Goal: Information Seeking & Learning: Learn about a topic

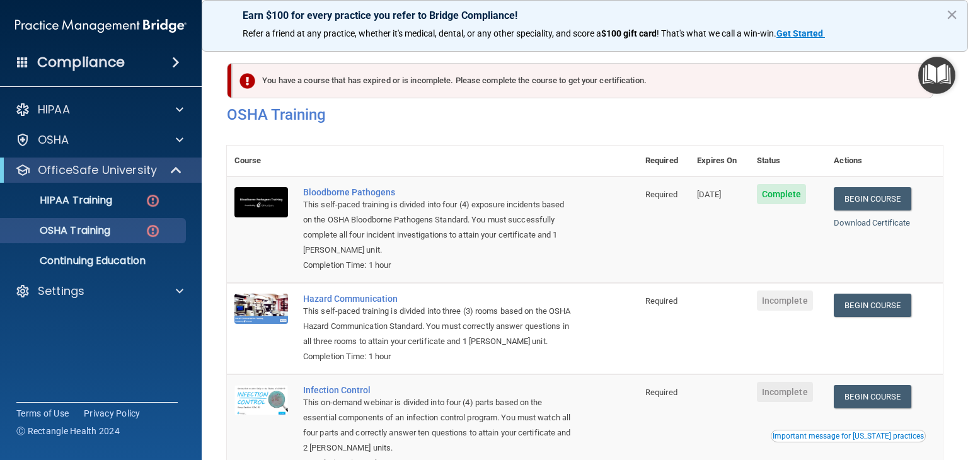
scroll to position [126, 0]
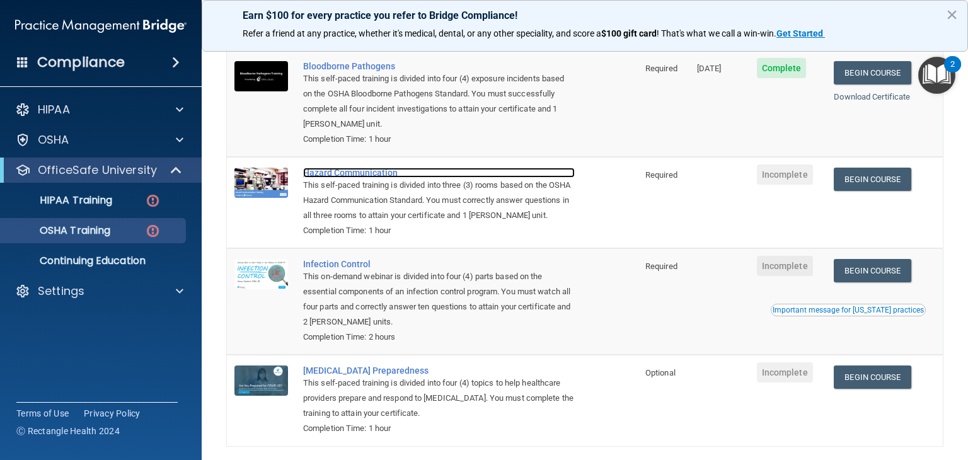
click at [354, 176] on div "Hazard Communication" at bounding box center [439, 173] width 272 height 10
click at [868, 188] on link "Begin Course" at bounding box center [872, 179] width 77 height 23
click at [780, 194] on td "Incomplete" at bounding box center [788, 202] width 78 height 91
click at [783, 181] on span "Incomplete" at bounding box center [785, 175] width 56 height 20
click at [875, 282] on link "Begin Course" at bounding box center [872, 270] width 77 height 23
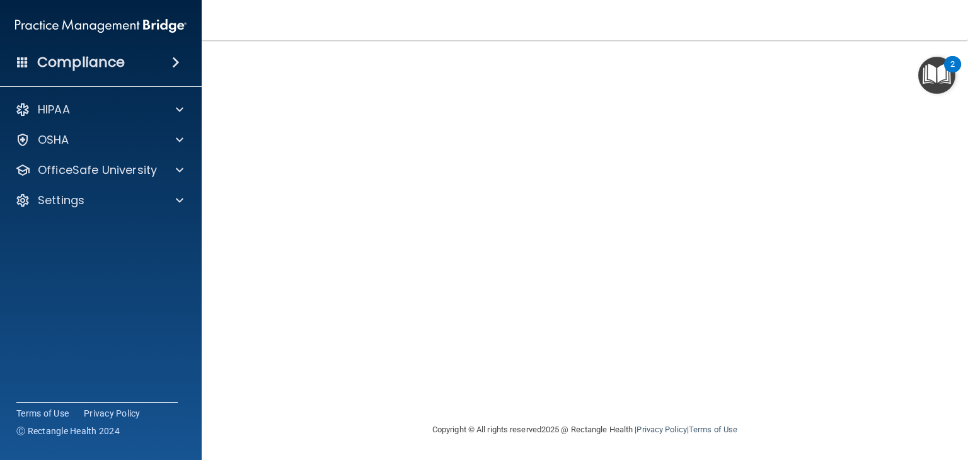
scroll to position [14, 0]
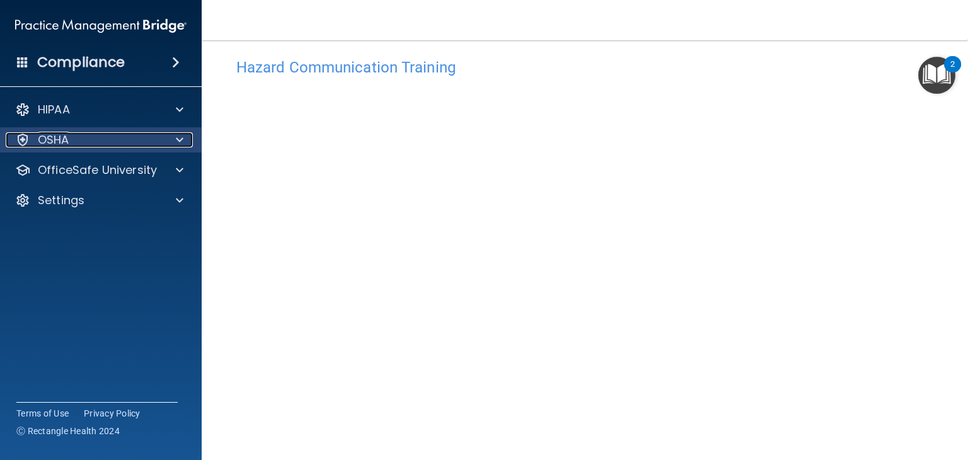
click at [179, 137] on span at bounding box center [180, 139] width 8 height 15
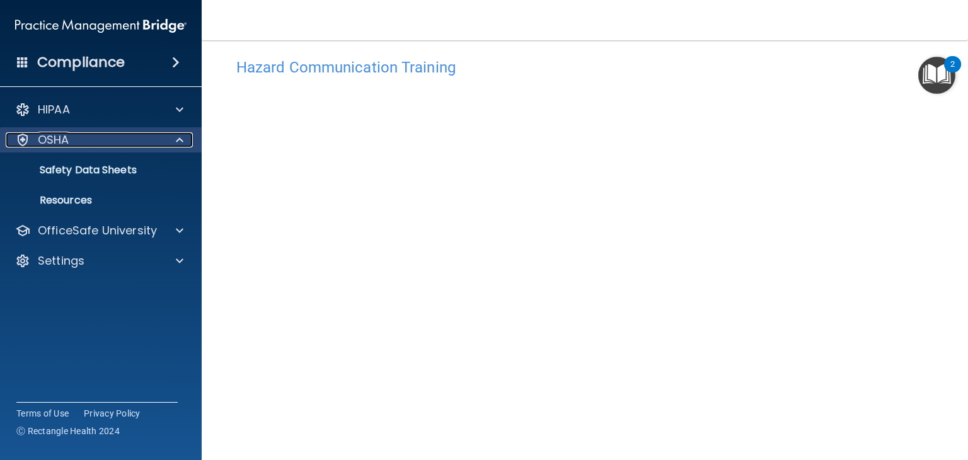
click at [182, 137] on span at bounding box center [180, 139] width 8 height 15
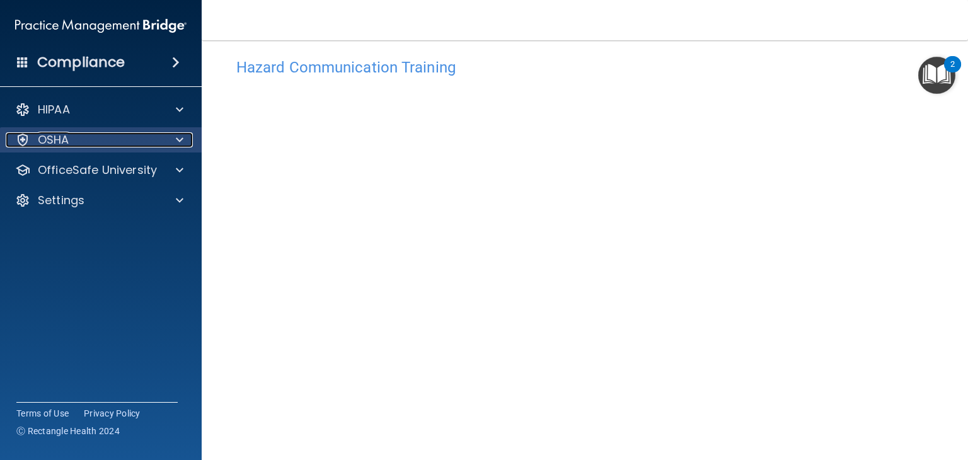
click at [178, 137] on span at bounding box center [180, 139] width 8 height 15
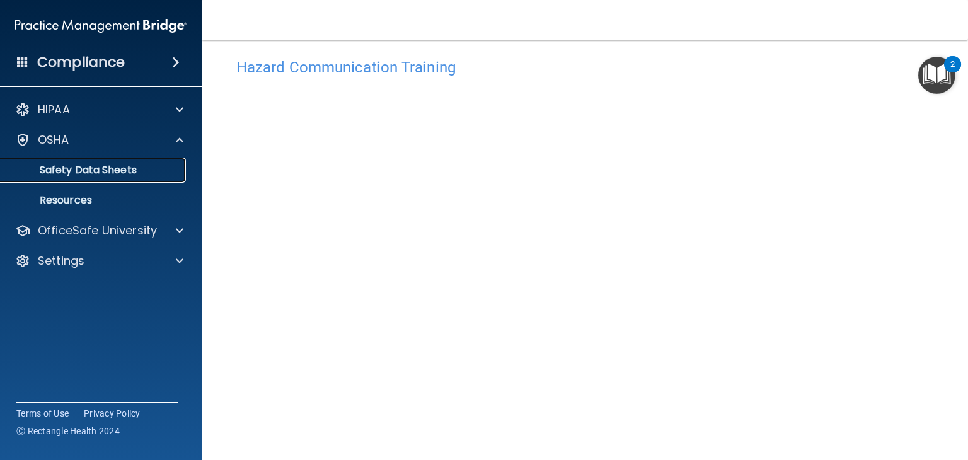
click at [103, 165] on p "Safety Data Sheets" at bounding box center [94, 170] width 172 height 13
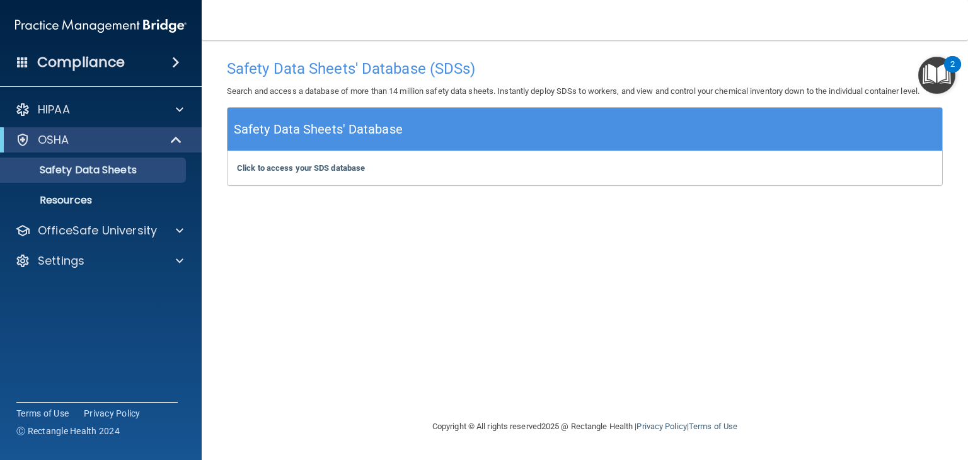
click at [541, 123] on div "Safety Data Sheets' Database" at bounding box center [585, 129] width 715 height 43
click at [541, 124] on div "Safety Data Sheets' Database" at bounding box center [585, 129] width 715 height 43
click at [454, 171] on div "Click to access your SDS database Click to access your SDS database" at bounding box center [585, 168] width 715 height 34
click at [299, 163] on b "Click to access your SDS database" at bounding box center [301, 167] width 128 height 9
click at [66, 202] on p "Resources" at bounding box center [94, 200] width 172 height 13
